Goal: Transaction & Acquisition: Purchase product/service

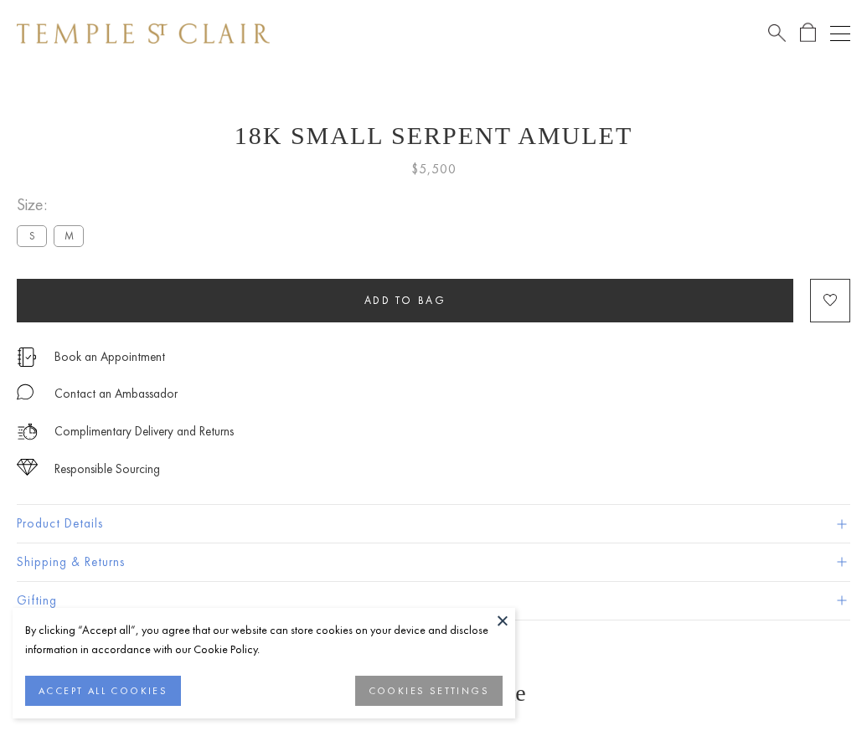
click at [404, 300] on span "Add to bag" at bounding box center [405, 300] width 82 height 14
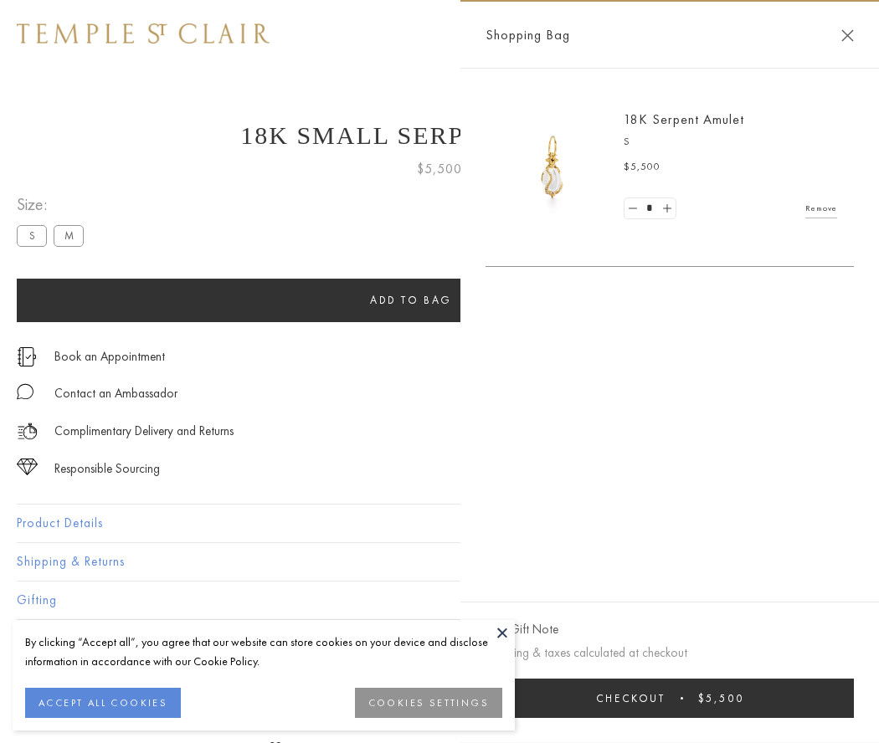
click at [712, 698] on button "Checkout $5,500" at bounding box center [670, 698] width 368 height 39
